Goal: Check status: Check status

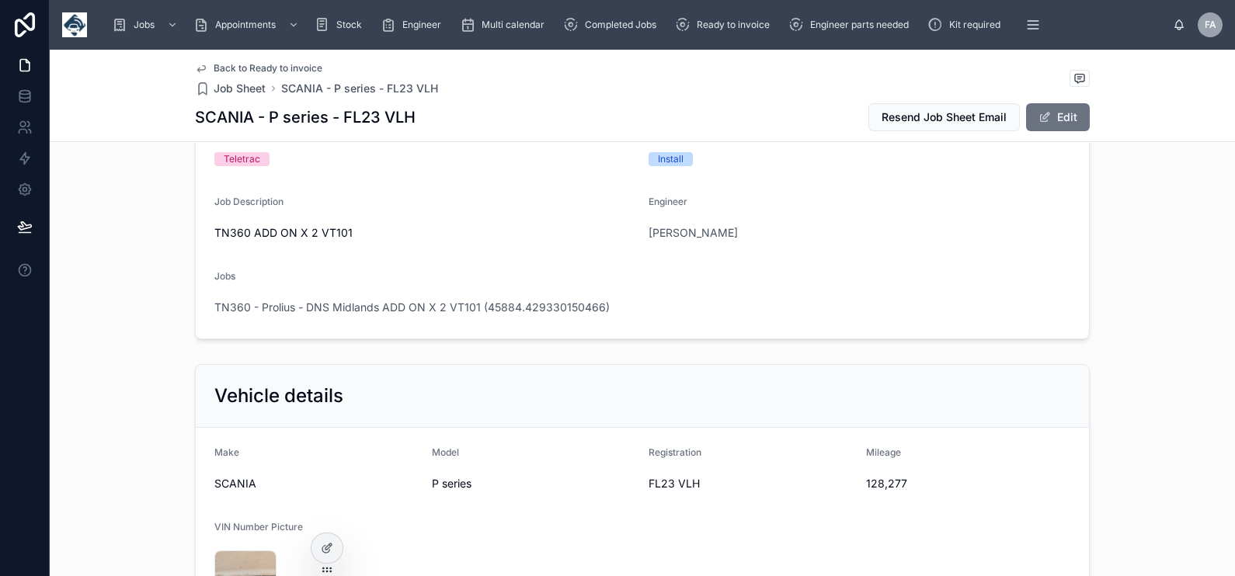
scroll to position [96, 0]
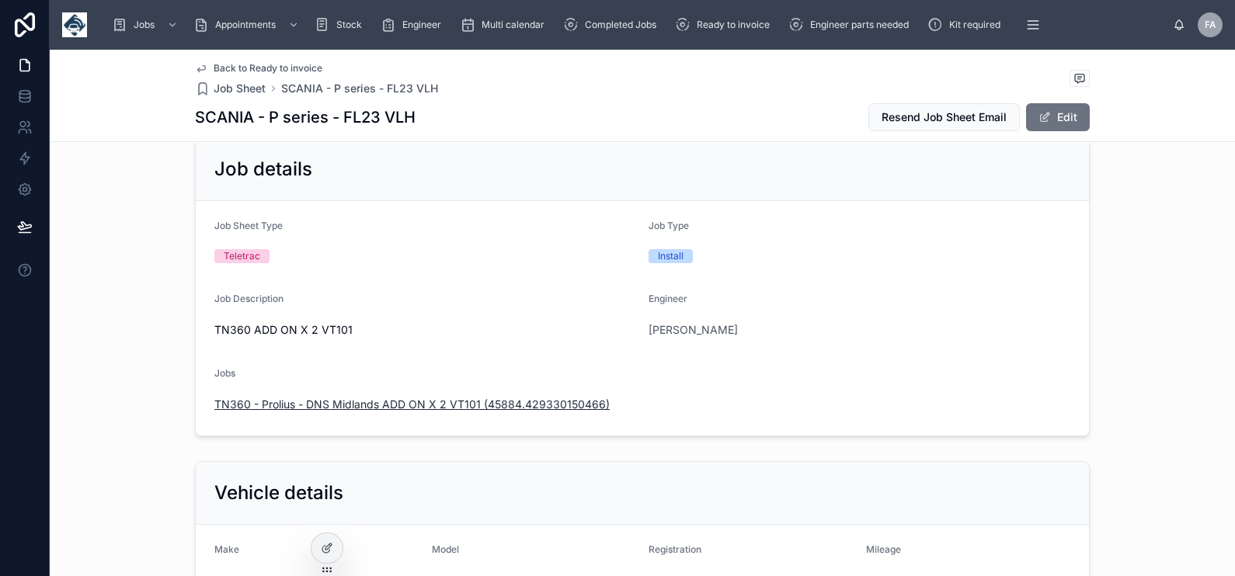
click at [481, 398] on span "TN360 - Prolius - DNS Midlands ADD ON X 2 VT101 (45884.429330150466)" at bounding box center [411, 405] width 395 height 16
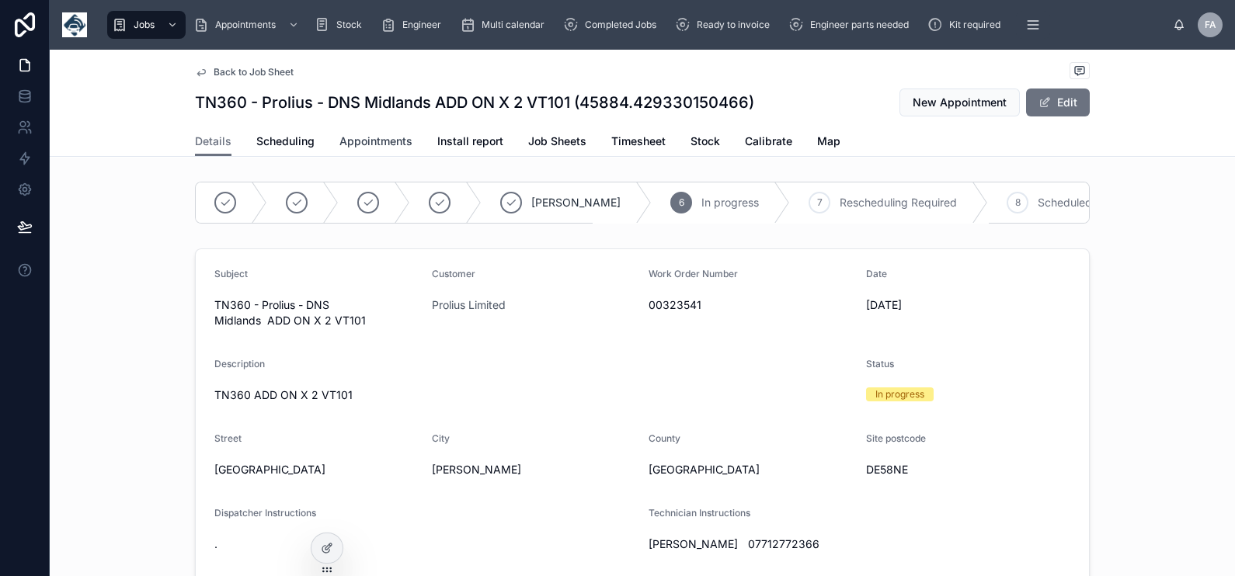
click at [390, 141] on span "Appointments" at bounding box center [375, 142] width 73 height 16
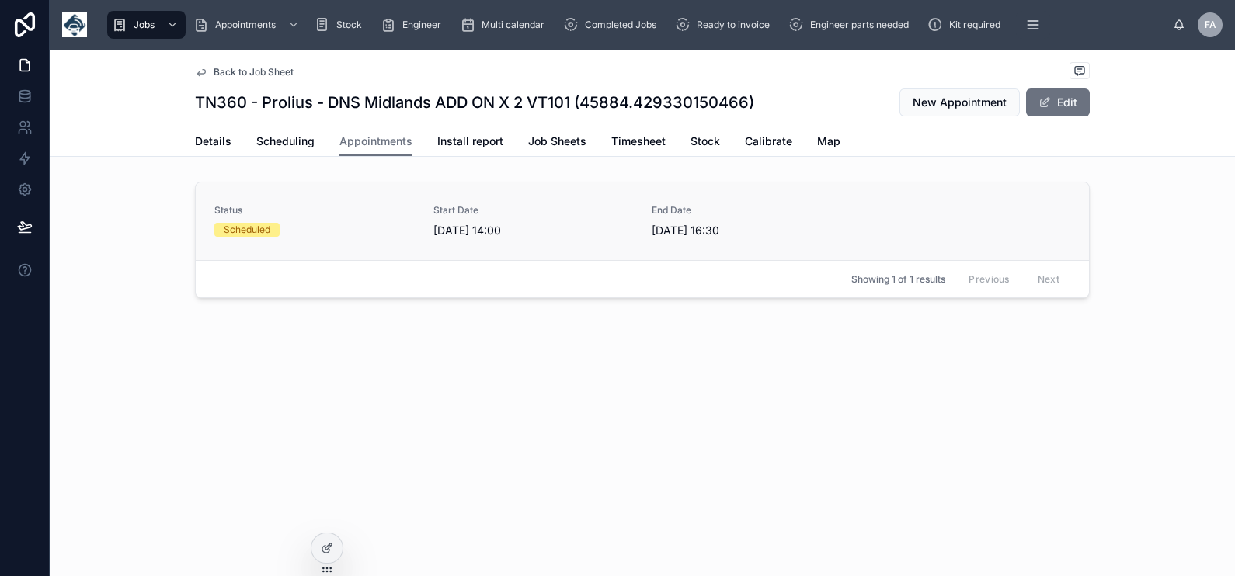
click at [328, 229] on div "Scheduled" at bounding box center [314, 230] width 200 height 14
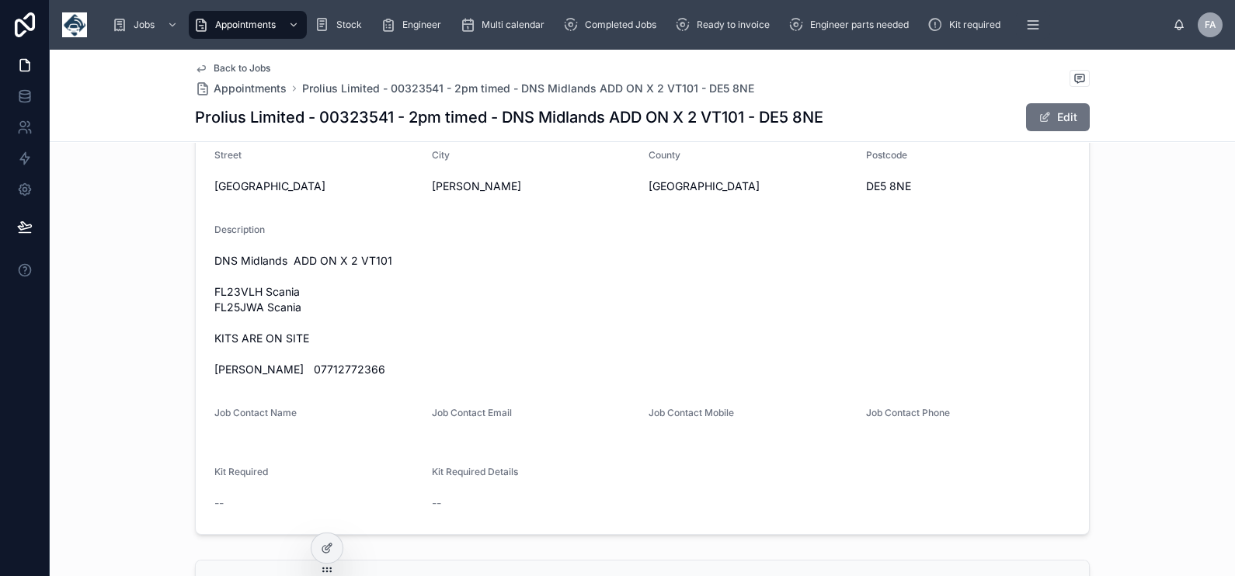
scroll to position [364, 0]
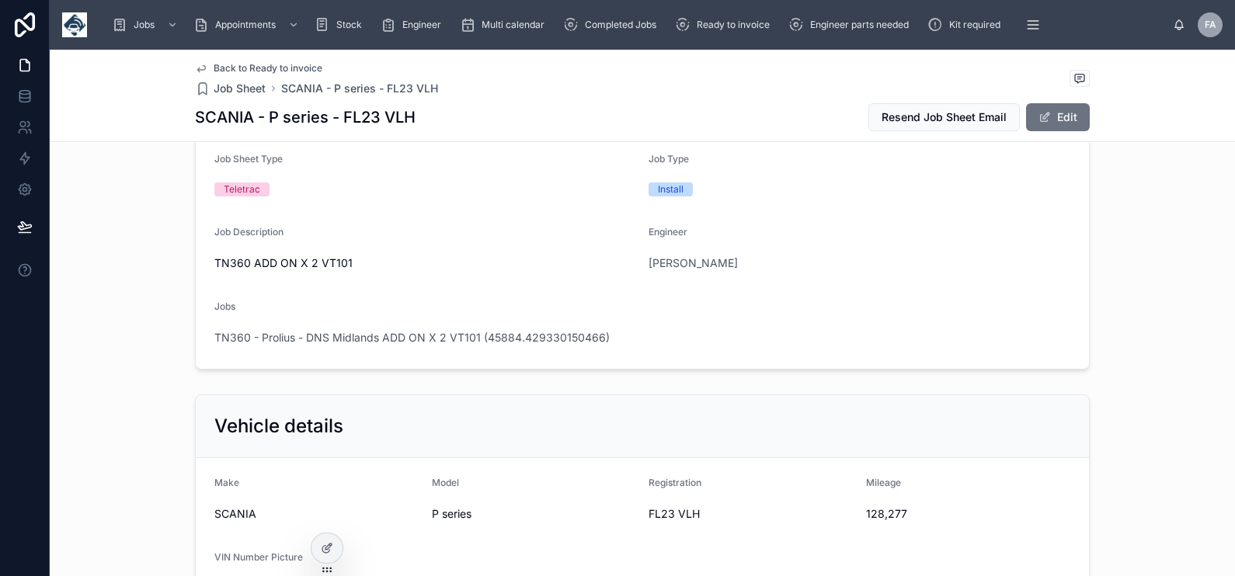
scroll to position [388, 0]
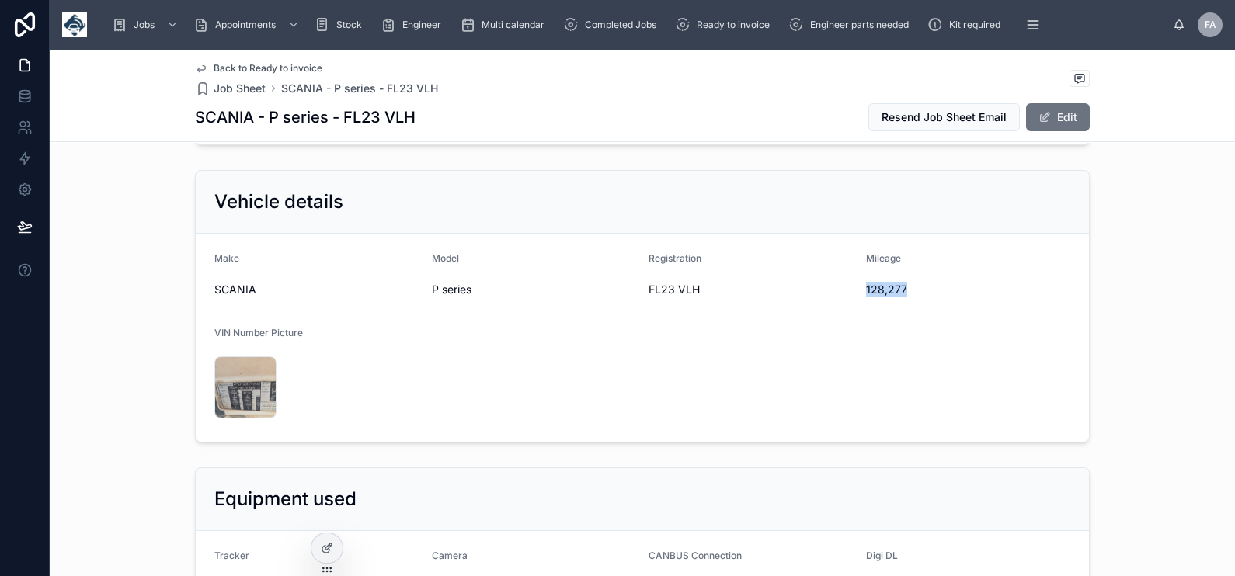
drag, startPoint x: 857, startPoint y: 283, endPoint x: 908, endPoint y: 291, distance: 51.8
click at [908, 291] on form "Make SCANIA Model P series Registration FL23 VLH Mileage 128,277 VIN Number Pic…" at bounding box center [642, 338] width 893 height 208
copy span "128,277"
drag, startPoint x: 639, startPoint y: 289, endPoint x: 720, endPoint y: 295, distance: 81.0
click at [720, 295] on form "Make SCANIA Model P series Registration FL23 VLH Mileage 128,277 VIN Number Pic…" at bounding box center [642, 338] width 893 height 208
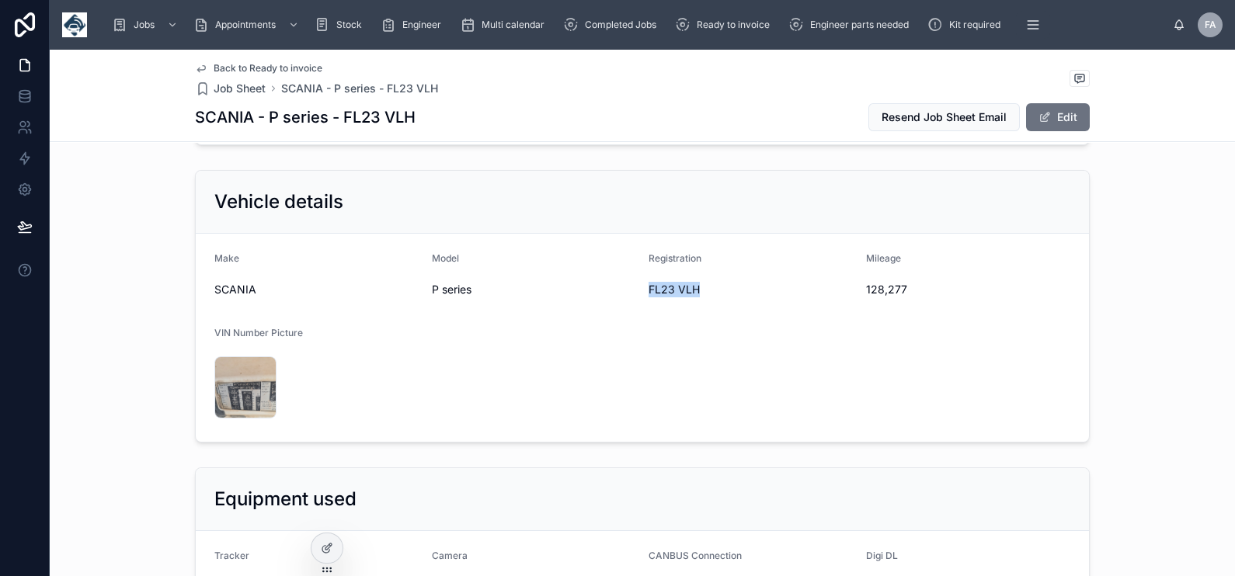
copy span "FL23 VLH"
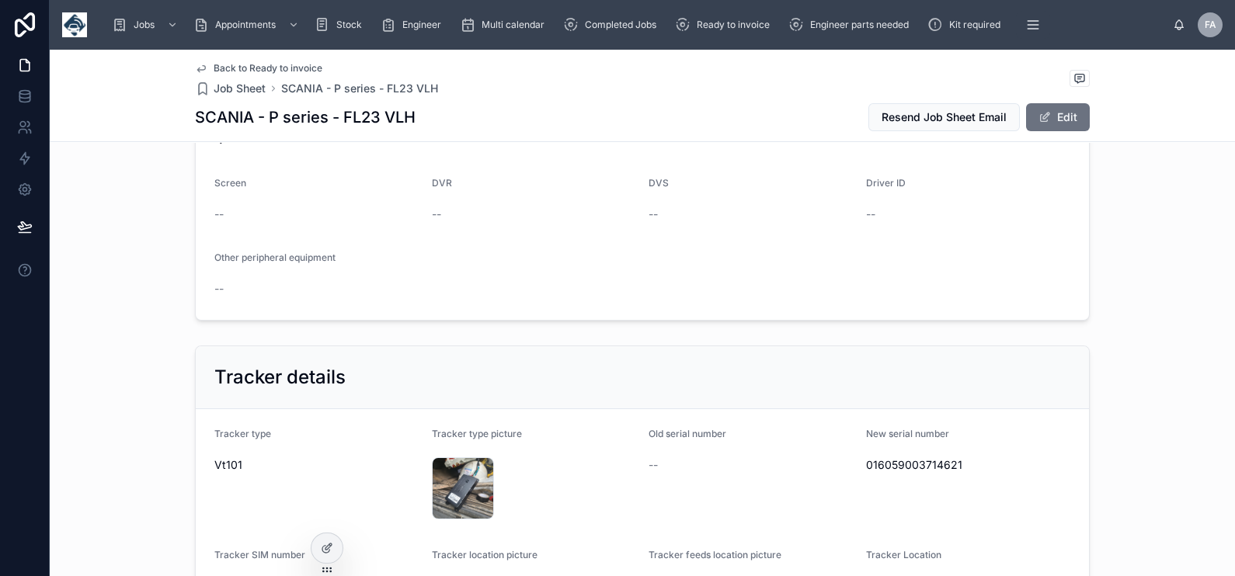
scroll to position [874, 0]
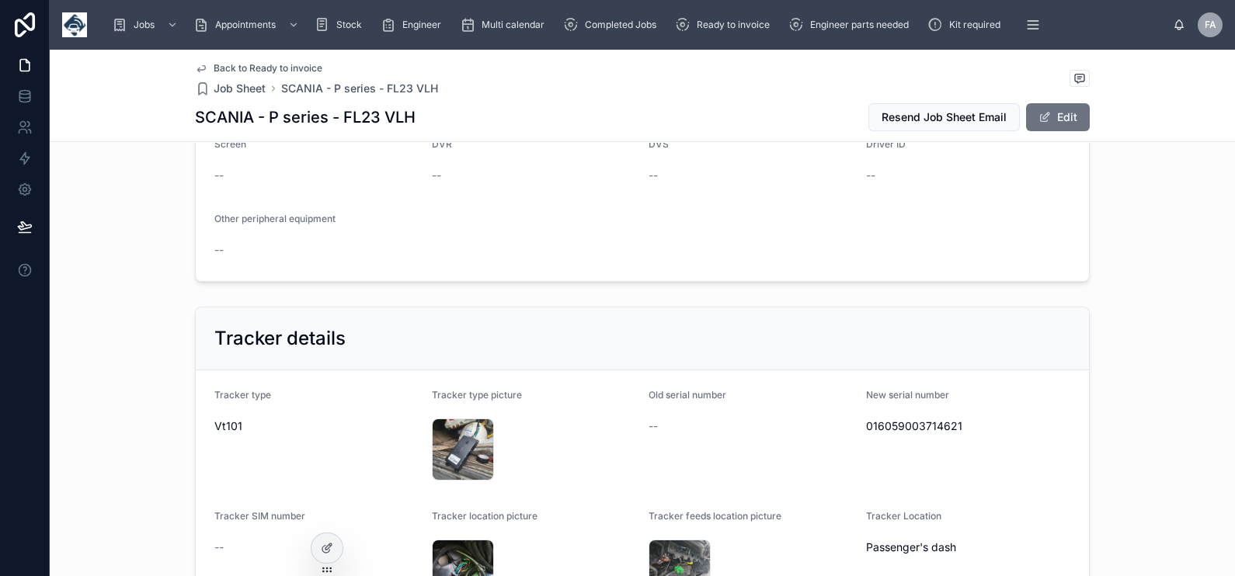
click at [897, 427] on span "016059003714621" at bounding box center [968, 427] width 205 height 16
copy span "016059003714621"
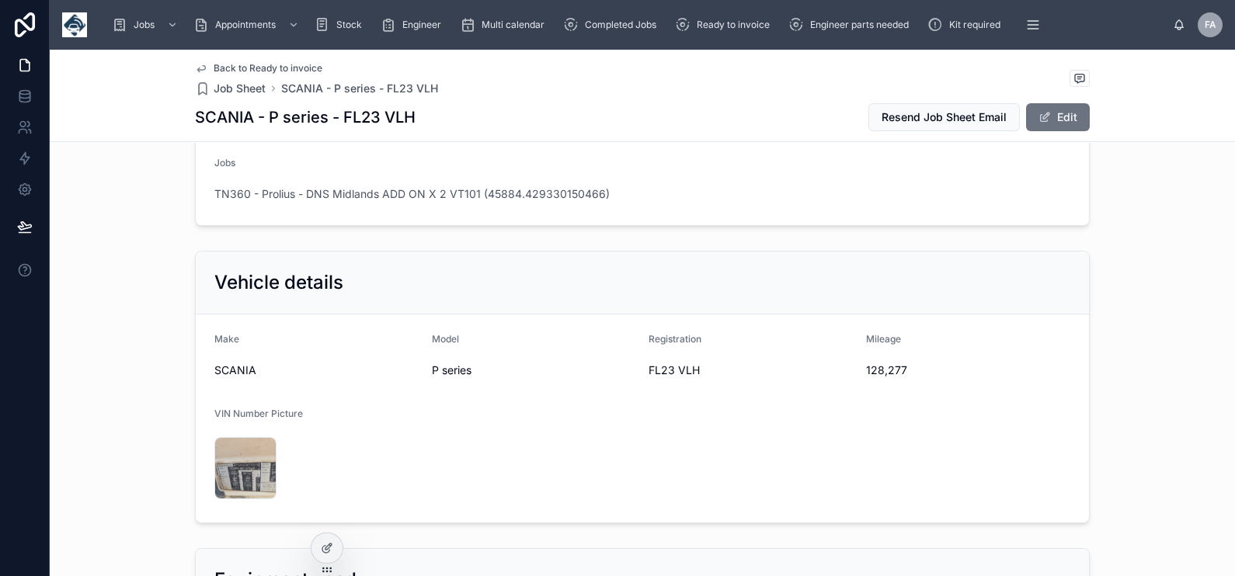
scroll to position [0, 0]
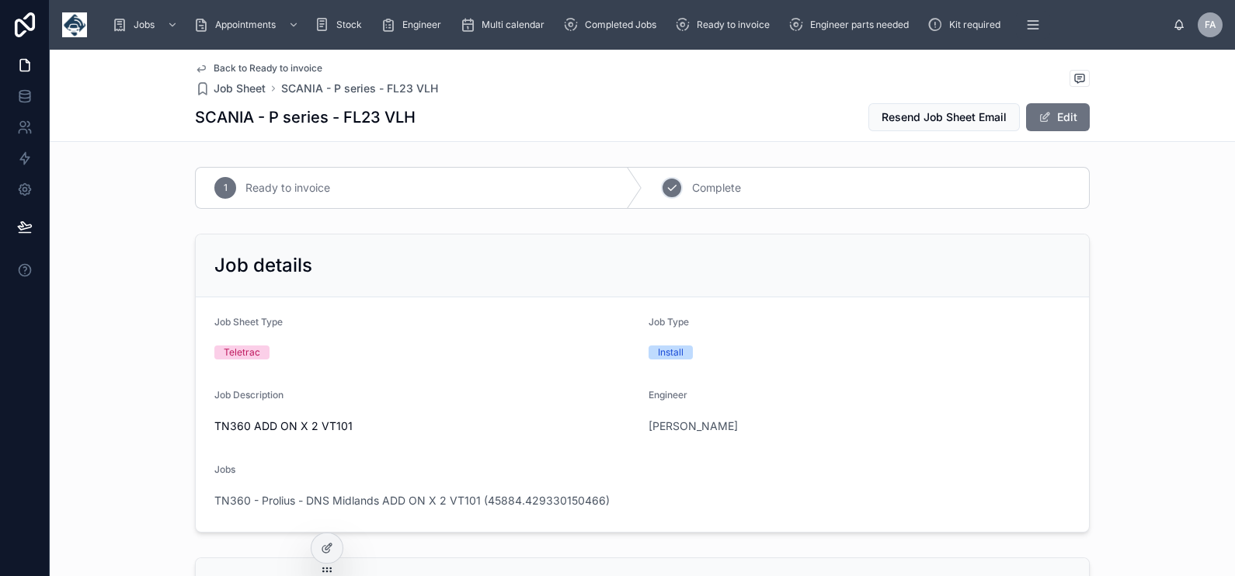
click at [664, 195] on div "2" at bounding box center [672, 188] width 22 height 22
click at [482, 496] on span "TN360 - Prolius - DNS Midlands ADD ON X 2 VT101 (45884.429330150466)" at bounding box center [411, 501] width 395 height 16
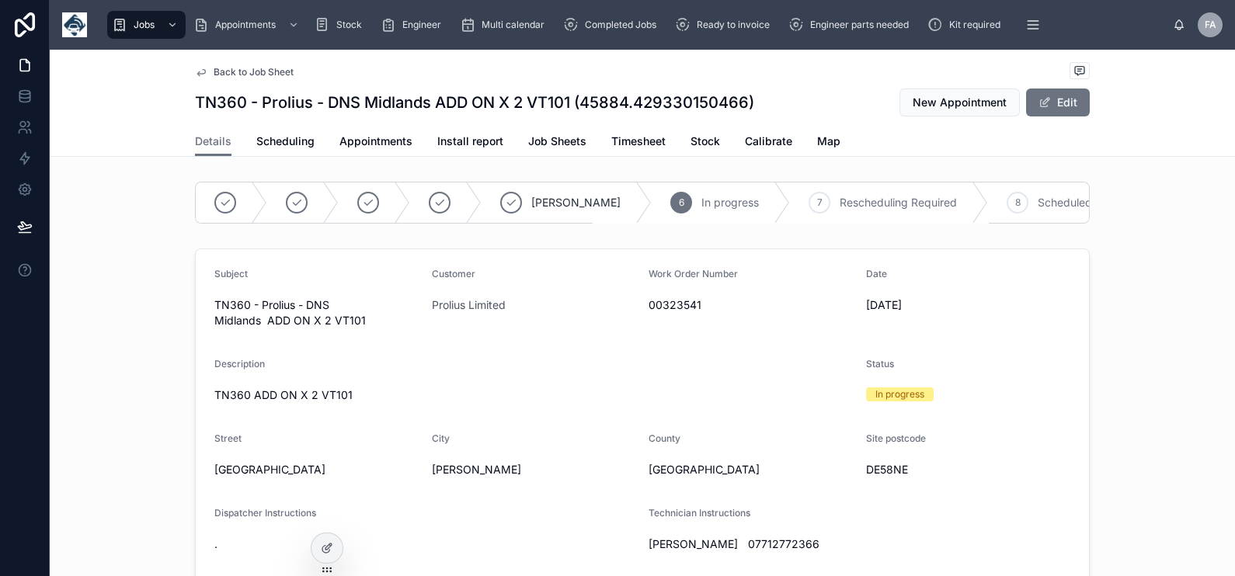
scroll to position [0, 369]
click at [923, 197] on span "Complete" at bounding box center [947, 203] width 49 height 16
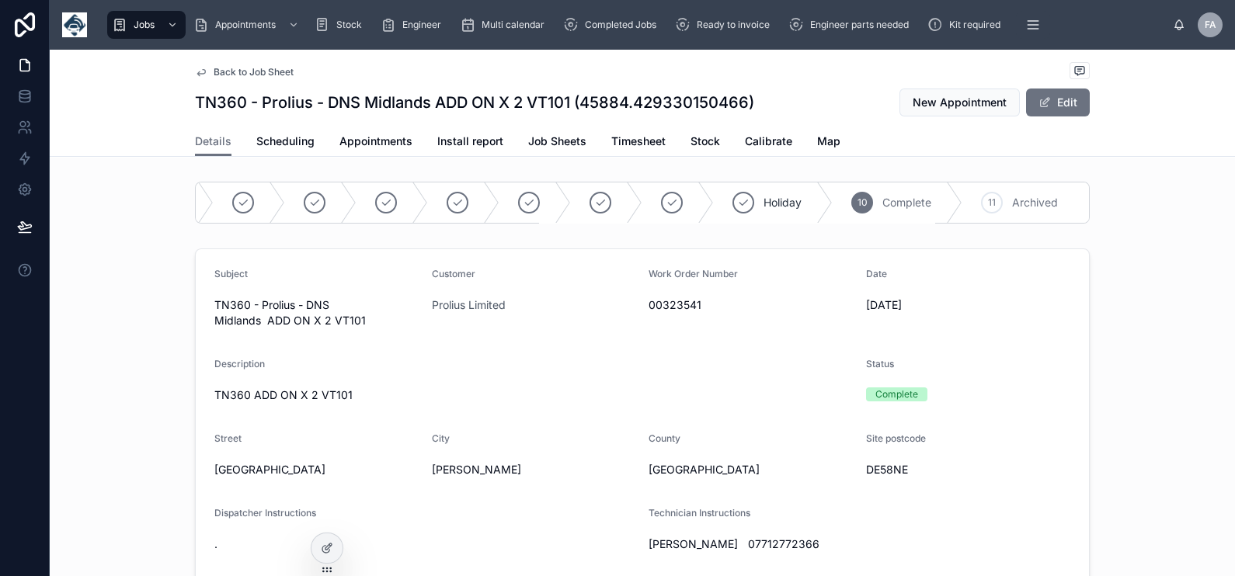
scroll to position [0, 0]
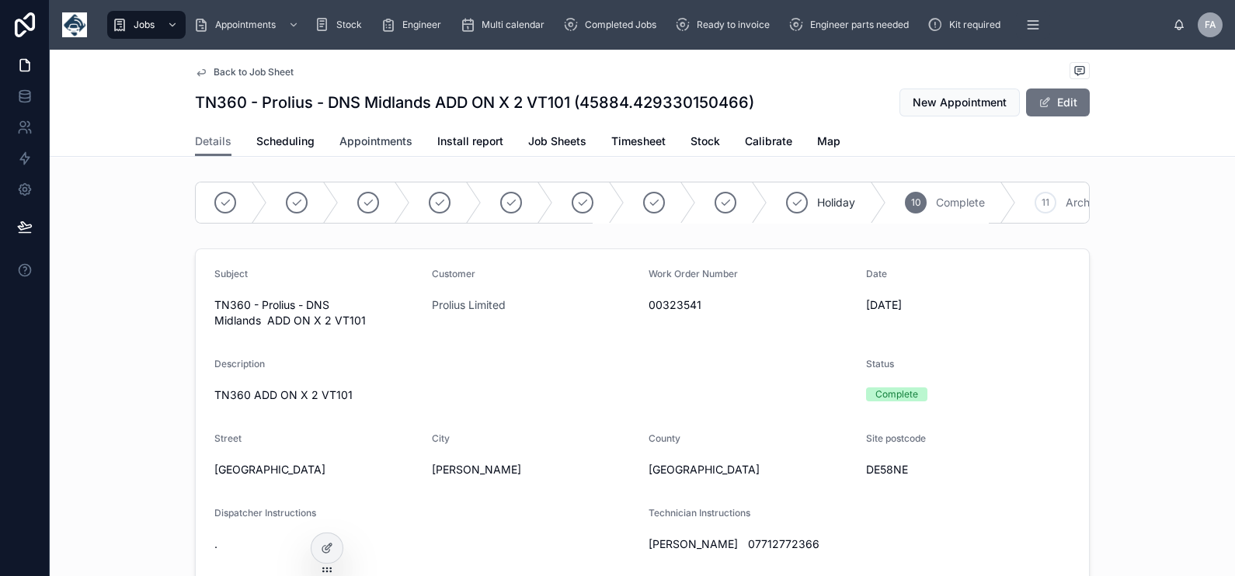
click at [341, 147] on span "Appointments" at bounding box center [375, 142] width 73 height 16
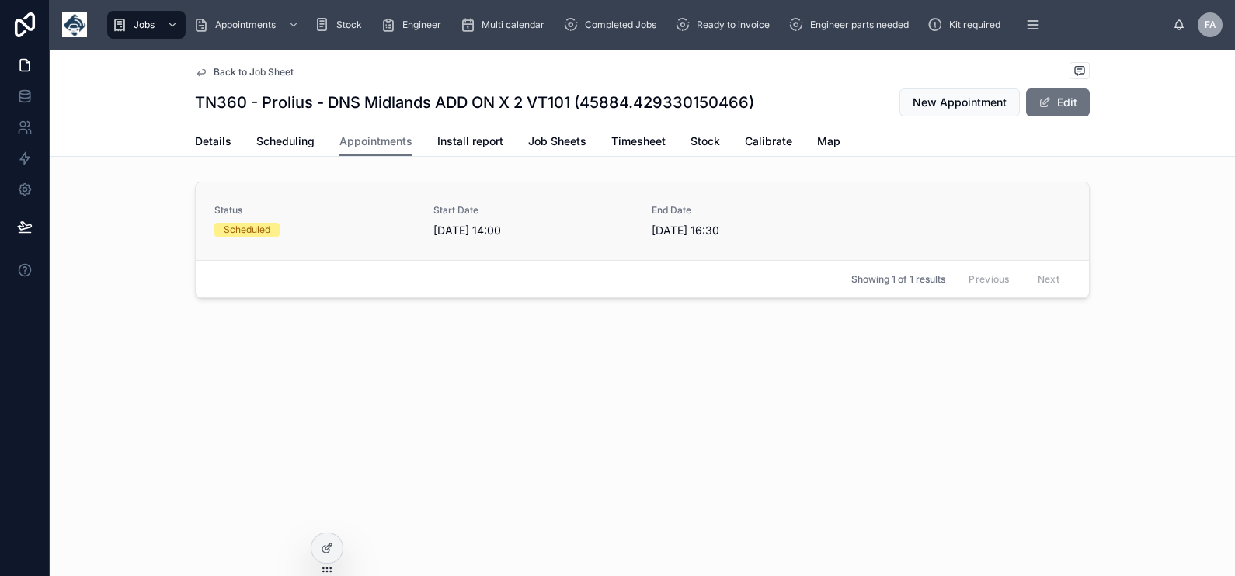
click at [316, 244] on link "Status Scheduled Start Date [DATE] 14:00 End Date [DATE] 16:30" at bounding box center [642, 222] width 893 height 78
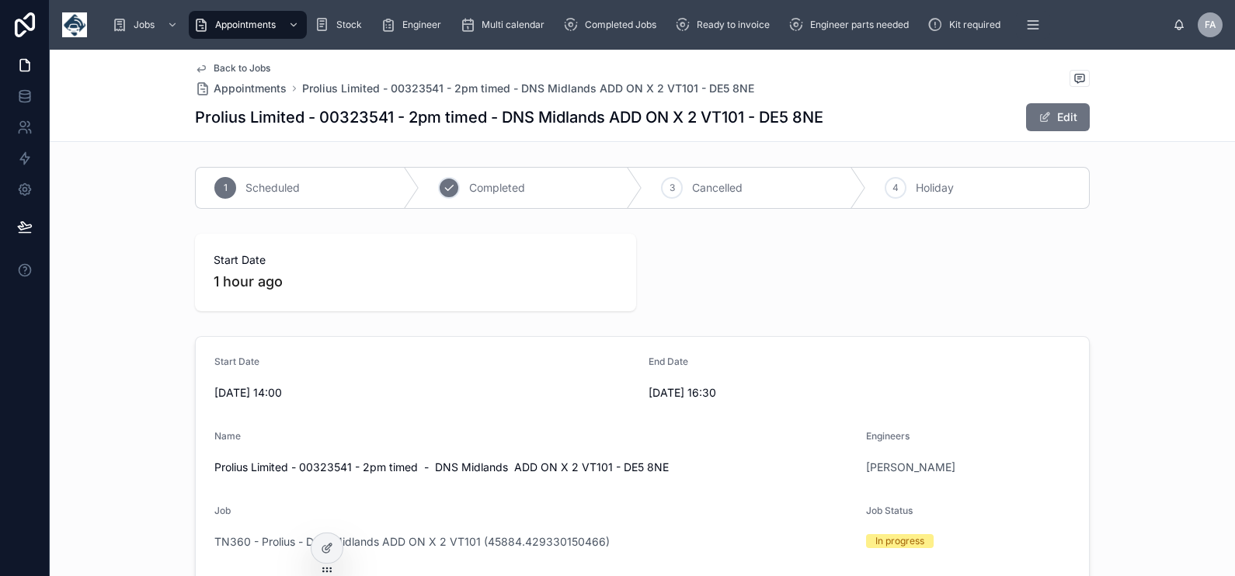
click at [486, 189] on span "Completed" at bounding box center [497, 188] width 56 height 16
click at [713, 19] on span "Ready to invoice" at bounding box center [733, 25] width 73 height 12
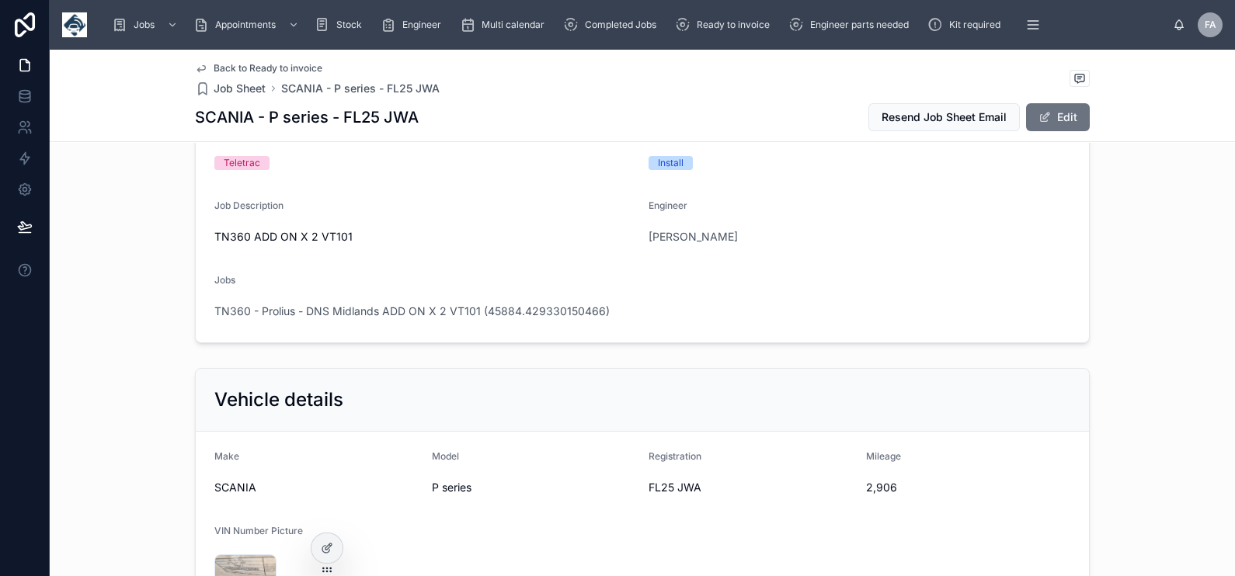
scroll to position [388, 0]
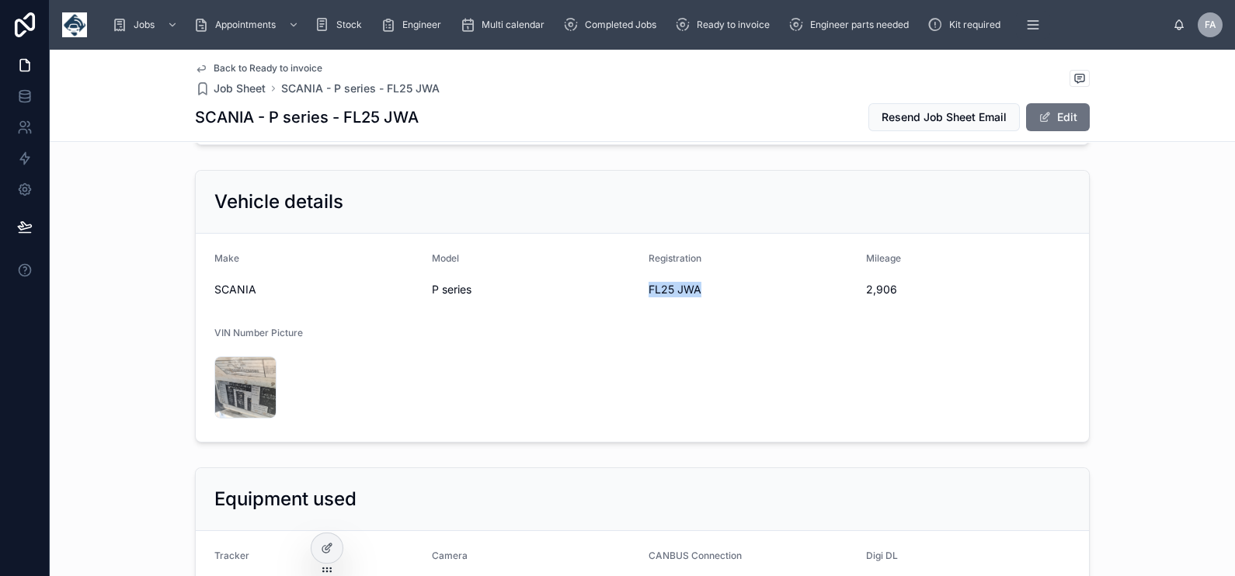
drag, startPoint x: 638, startPoint y: 293, endPoint x: 715, endPoint y: 291, distance: 76.1
click at [715, 291] on form "Make SCANIA Model P series Registration FL25 JWA Mileage 2,906 VIN Number Pictu…" at bounding box center [642, 338] width 893 height 208
copy span "FL25 JWA"
drag, startPoint x: 857, startPoint y: 286, endPoint x: 899, endPoint y: 288, distance: 42.8
click at [899, 288] on form "Make SCANIA Model P series Registration FL25 JWA Mileage 2,906 VIN Number Pictu…" at bounding box center [642, 338] width 893 height 208
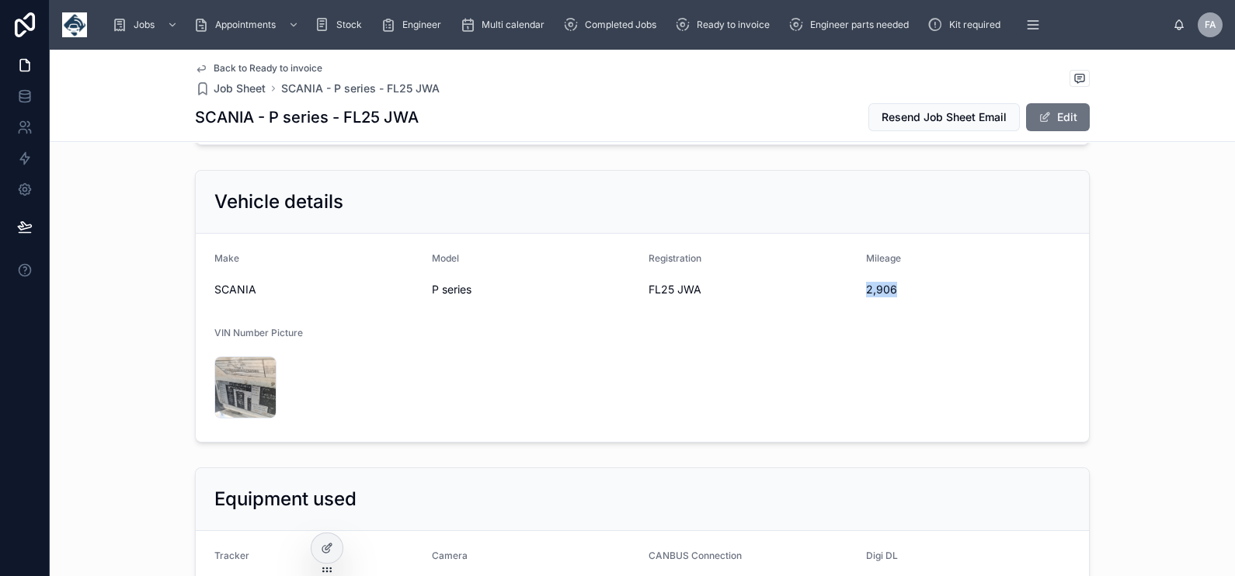
copy span "2,906"
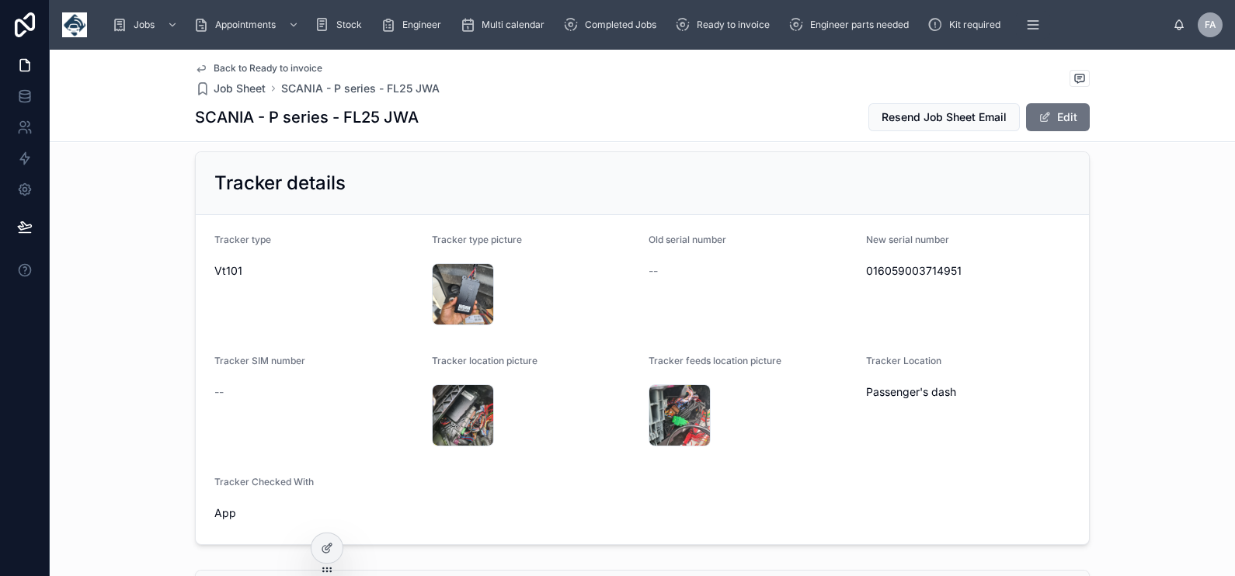
scroll to position [1068, 0]
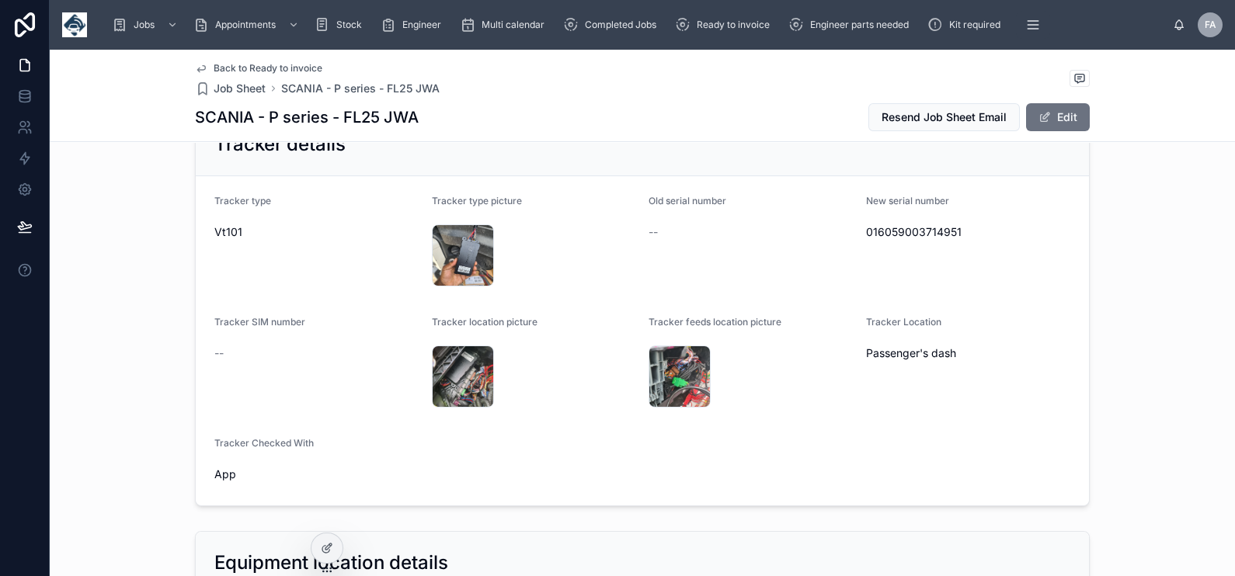
click at [901, 228] on span "016059003714951" at bounding box center [968, 232] width 205 height 16
copy span "016059003714951"
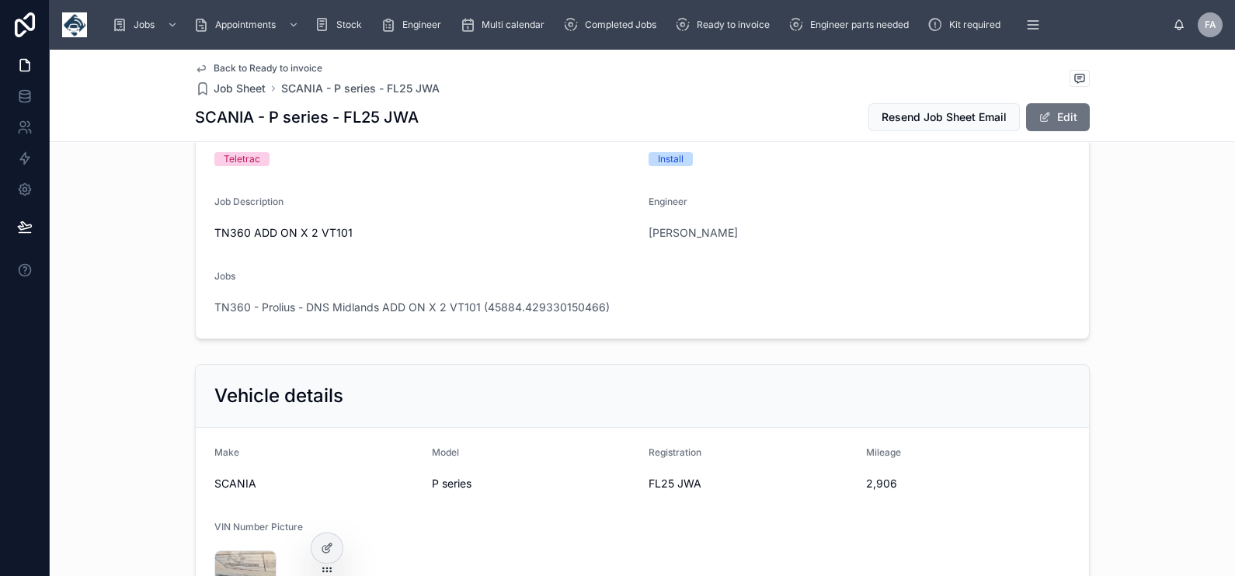
scroll to position [0, 0]
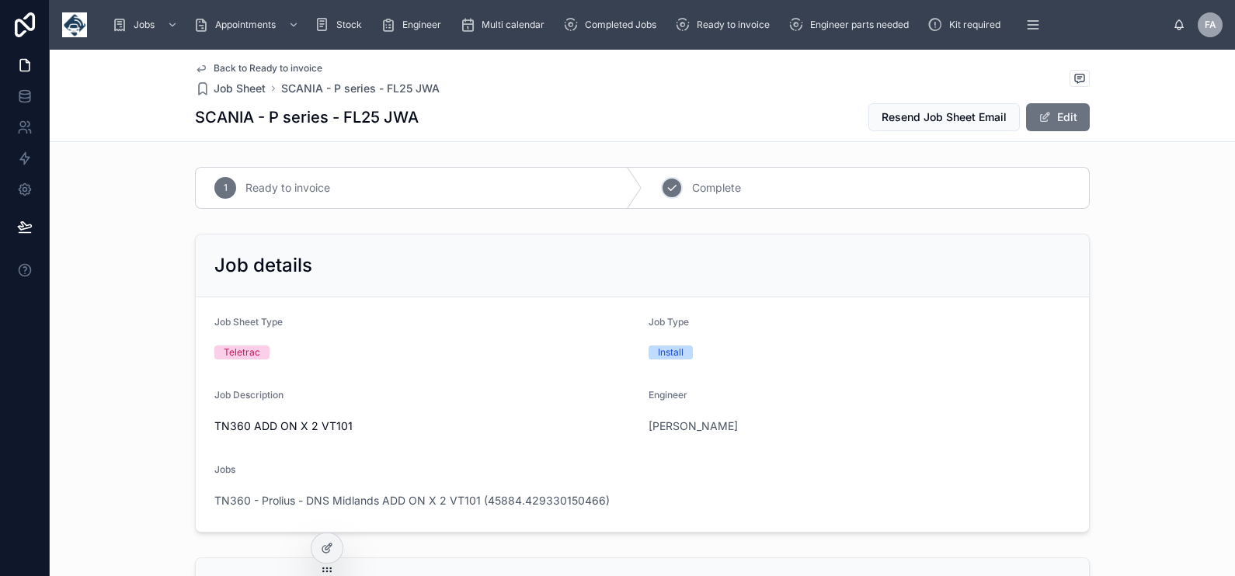
click at [670, 190] on icon at bounding box center [672, 188] width 12 height 12
